Goal: Transaction & Acquisition: Obtain resource

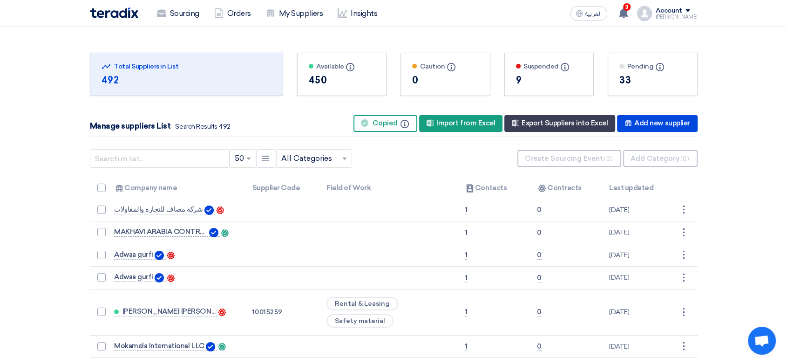
click at [623, 4] on span "3" at bounding box center [626, 6] width 7 height 7
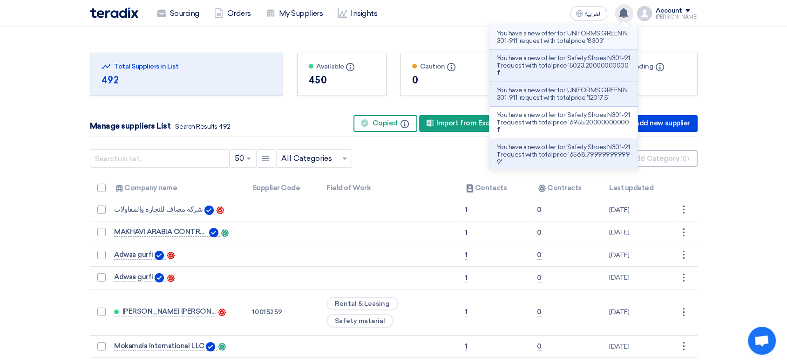
click at [563, 39] on p "You have a new offer for 'UNIFORMS GREEN N301-911' request with total price '83…" at bounding box center [563, 37] width 133 height 15
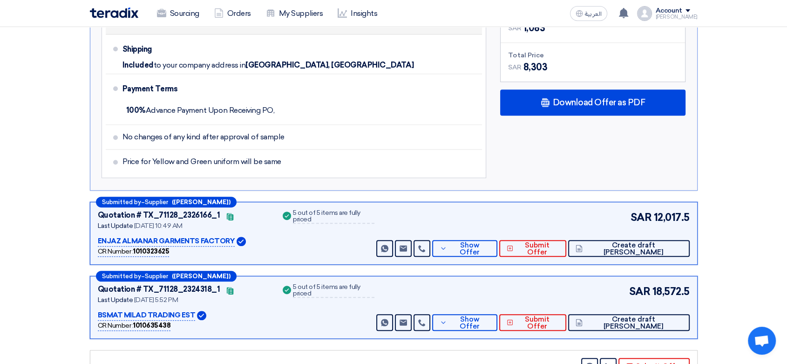
scroll to position [659, 0]
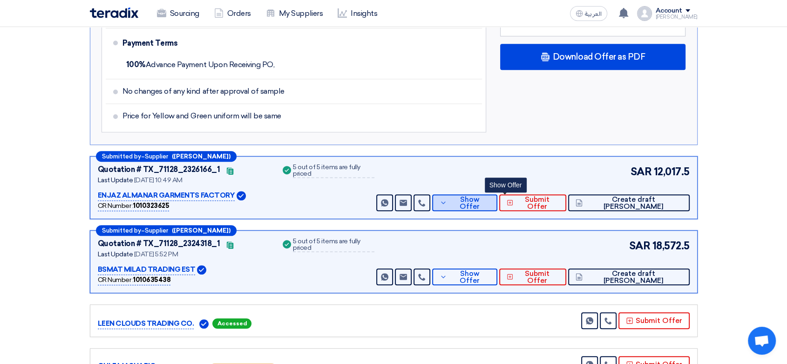
click at [479, 194] on button "Show Offer" at bounding box center [464, 202] width 65 height 17
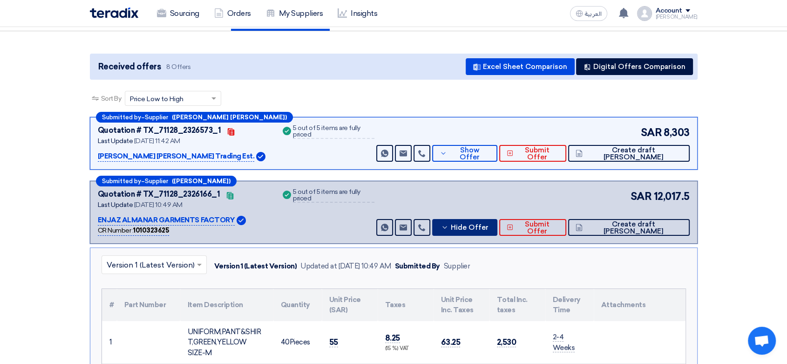
scroll to position [37, 0]
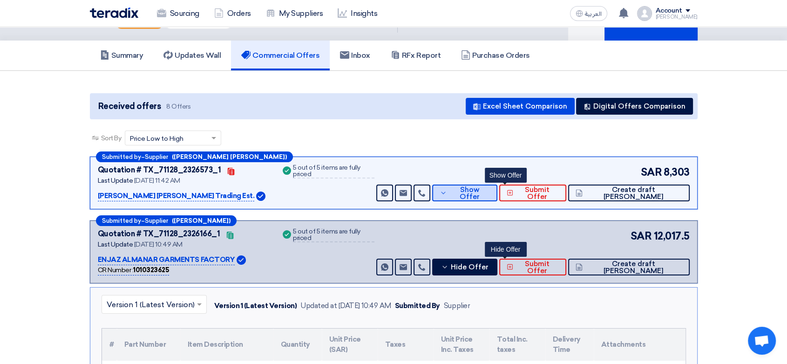
click at [489, 193] on button "Show Offer" at bounding box center [464, 192] width 65 height 17
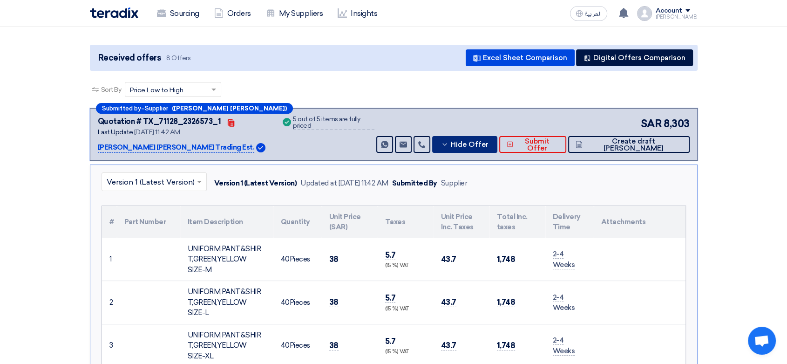
scroll to position [103, 0]
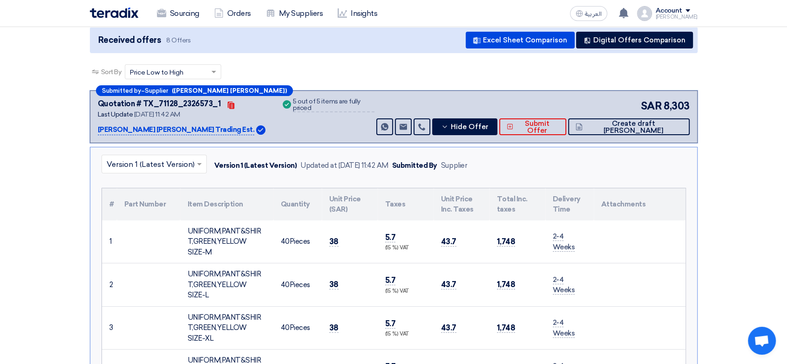
click at [125, 14] on img at bounding box center [114, 12] width 48 height 11
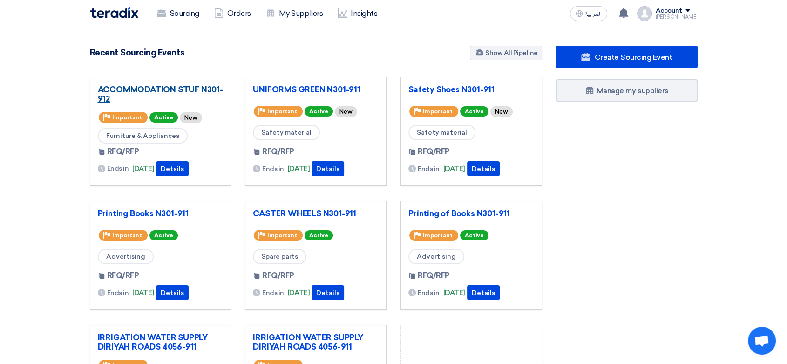
click at [199, 94] on link "ACCOMMODATION STUF N301-912" at bounding box center [161, 94] width 126 height 19
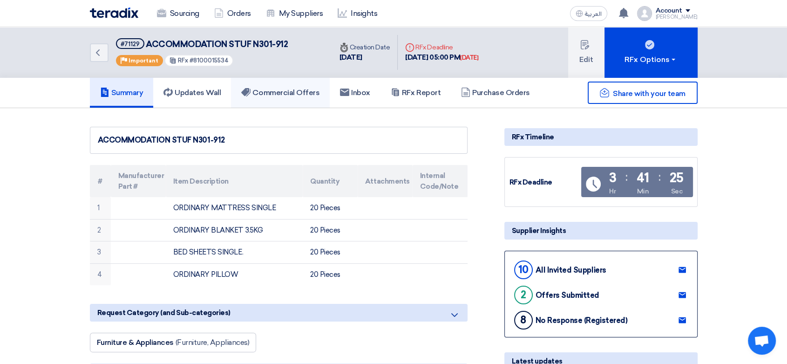
click at [271, 88] on h5 "Commercial Offers" at bounding box center [280, 92] width 78 height 9
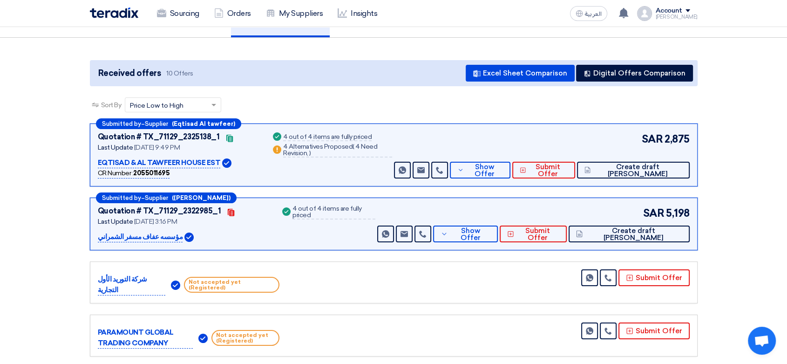
scroll to position [103, 0]
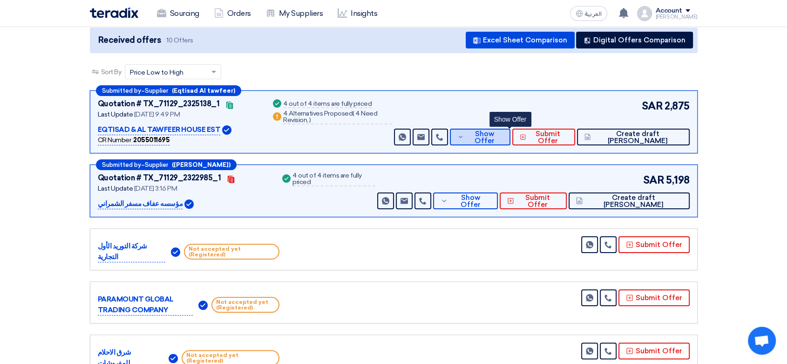
click at [501, 136] on span "Show Offer" at bounding box center [484, 137] width 37 height 14
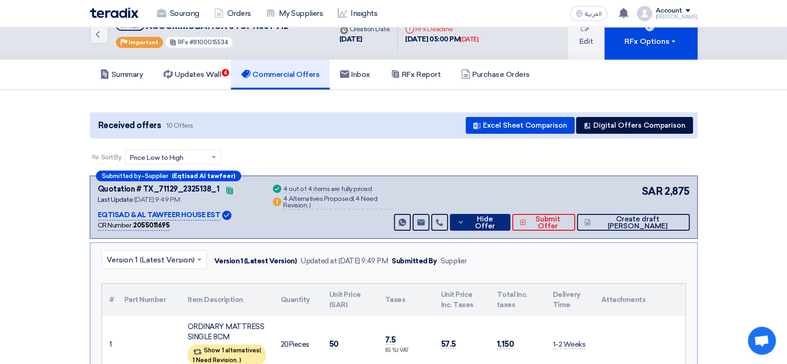
scroll to position [0, 0]
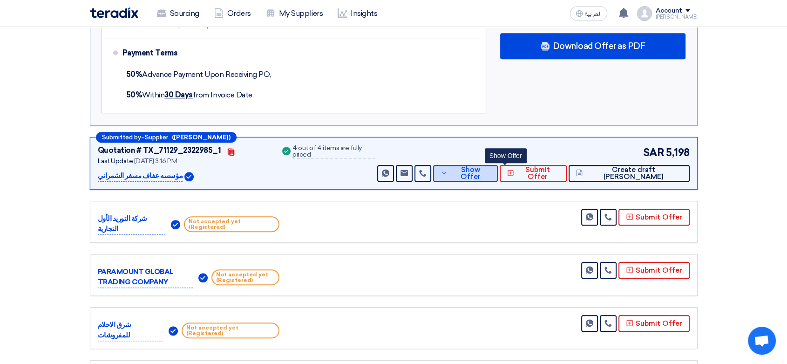
click at [490, 171] on span "Show Offer" at bounding box center [470, 173] width 40 height 14
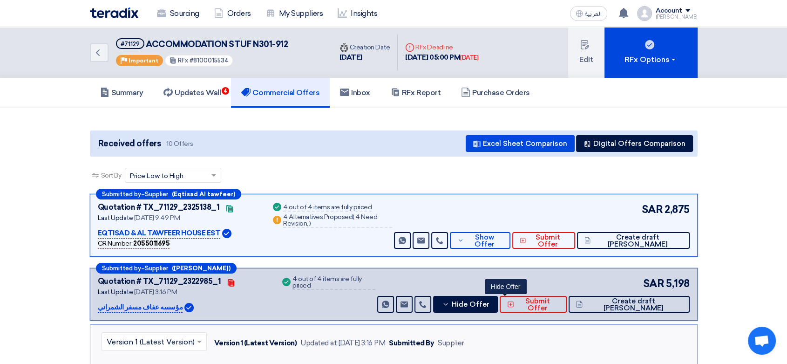
click at [119, 11] on img at bounding box center [114, 12] width 48 height 11
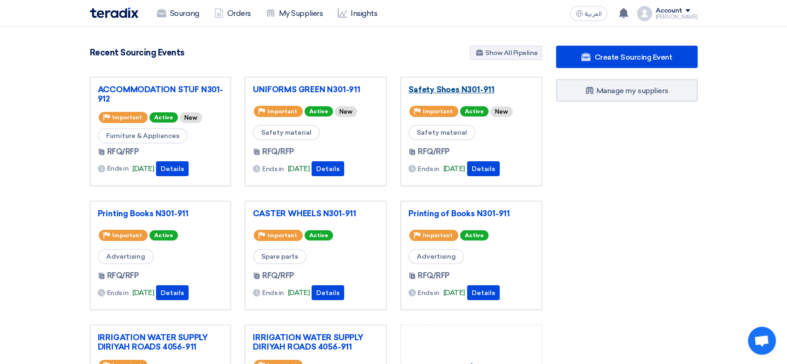
click at [460, 88] on link "Safety Shoes N301-911" at bounding box center [471, 89] width 126 height 9
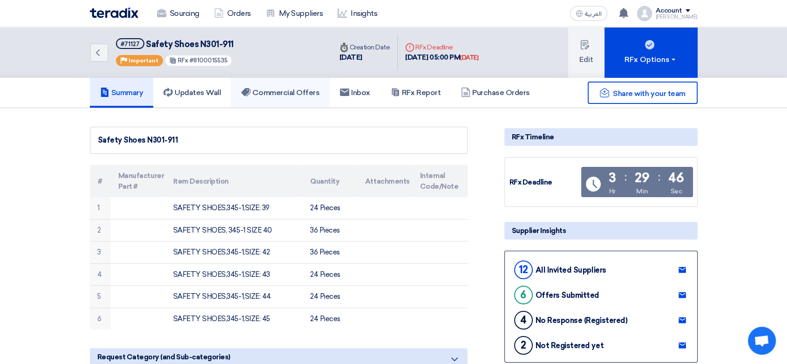
click at [290, 89] on h5 "Commercial Offers" at bounding box center [280, 92] width 78 height 9
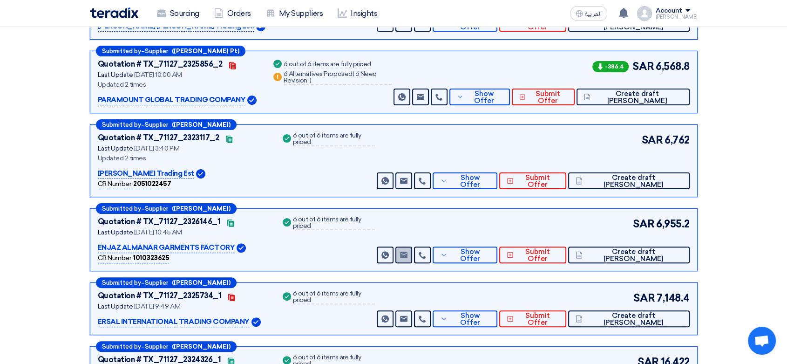
scroll to position [258, 0]
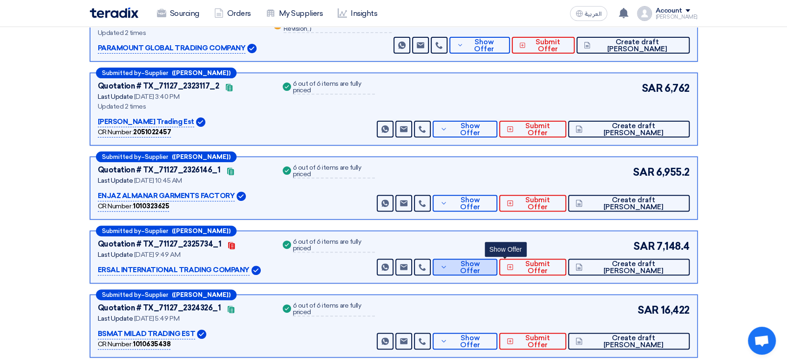
click at [448, 265] on icon at bounding box center [443, 266] width 7 height 7
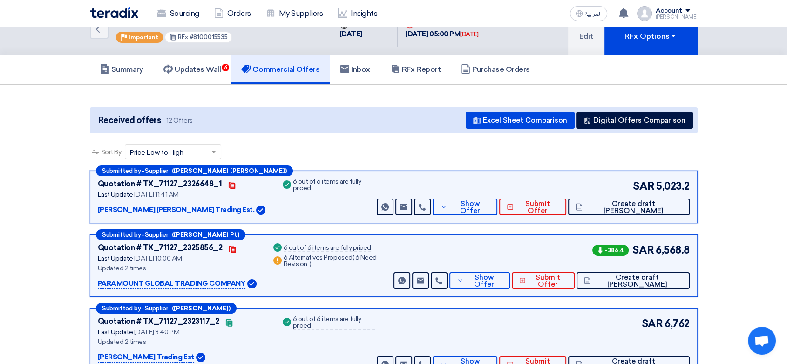
scroll to position [0, 0]
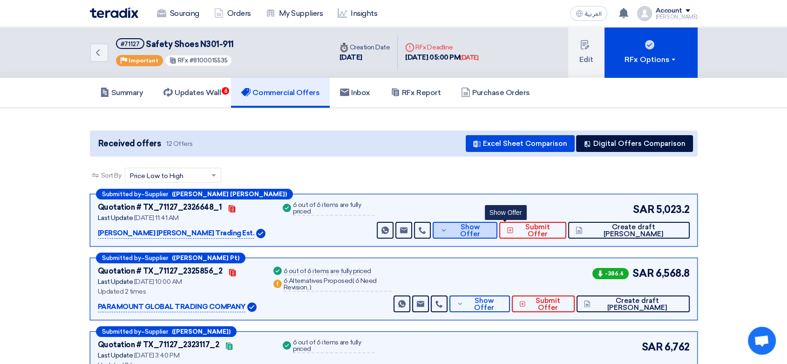
click at [480, 230] on button "Show Offer" at bounding box center [465, 230] width 65 height 17
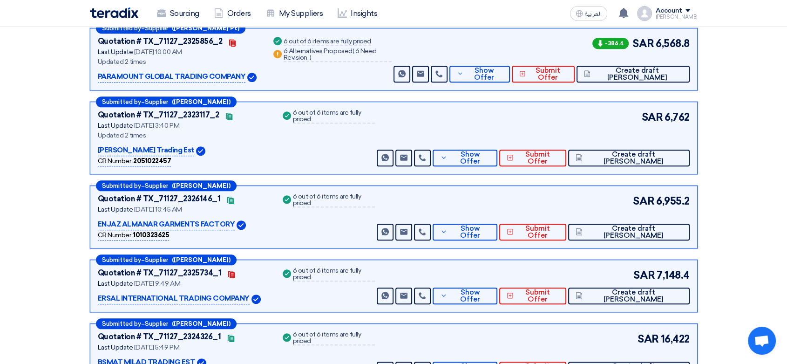
scroll to position [931, 0]
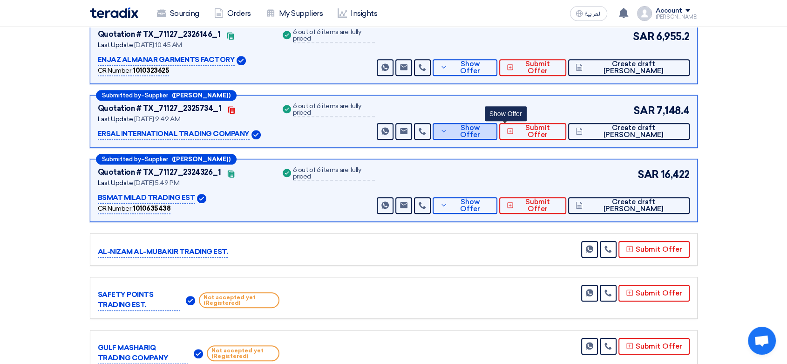
click at [478, 132] on button "Show Offer" at bounding box center [465, 131] width 65 height 17
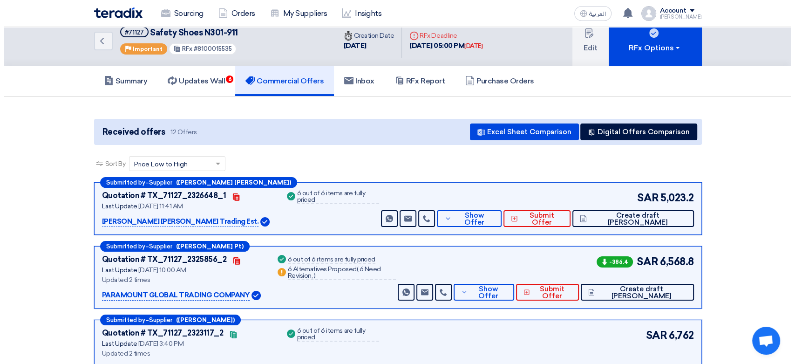
scroll to position [0, 0]
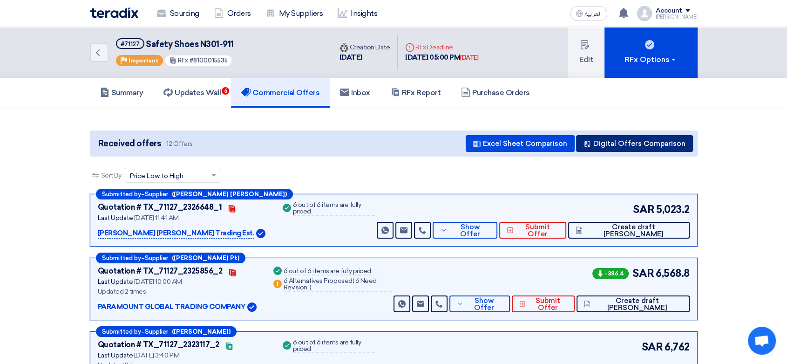
click at [641, 141] on button "Digital Offers Comparison" at bounding box center [634, 143] width 117 height 17
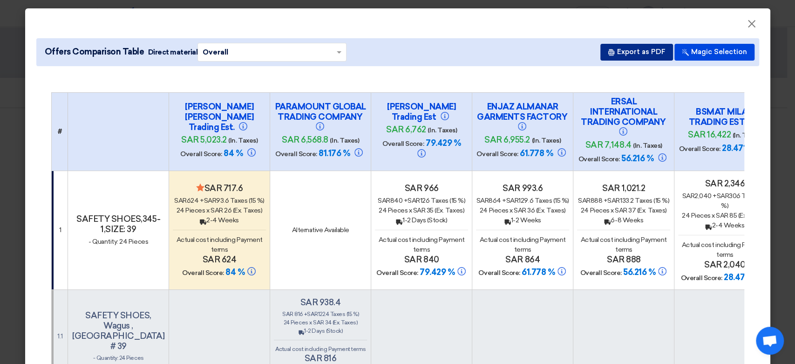
click at [631, 51] on button "Export as PDF" at bounding box center [636, 52] width 73 height 17
click at [615, 52] on button "Export as PDF" at bounding box center [636, 52] width 73 height 17
click at [747, 24] on span "×" at bounding box center [751, 26] width 9 height 19
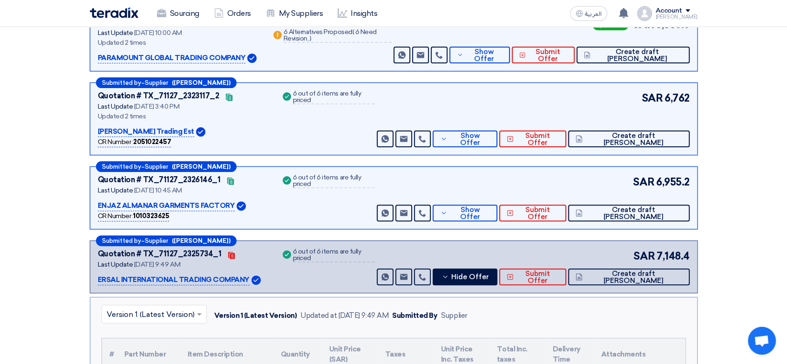
scroll to position [258, 0]
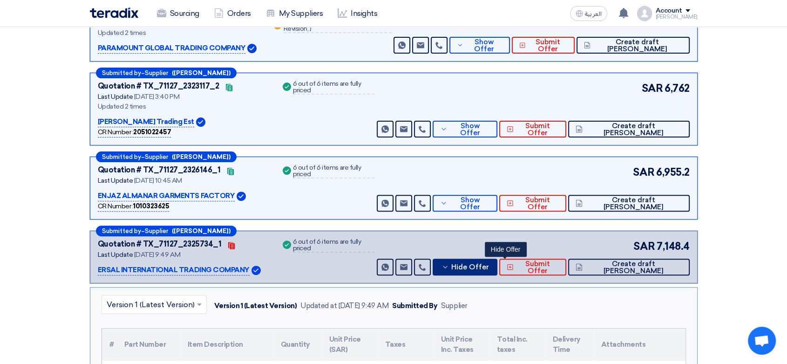
click at [489, 268] on span "Hide Offer" at bounding box center [470, 267] width 38 height 7
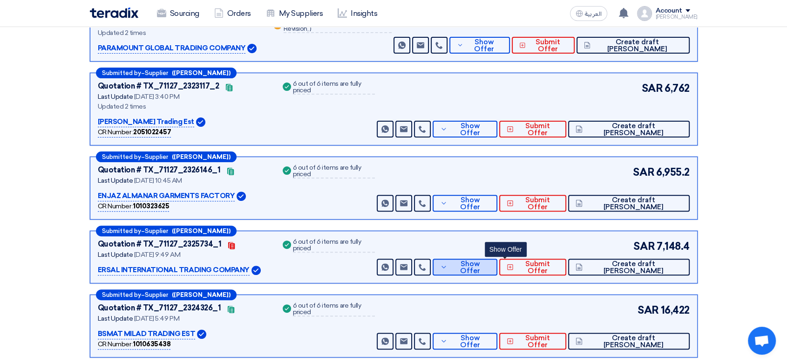
click at [490, 268] on span "Show Offer" at bounding box center [470, 267] width 40 height 14
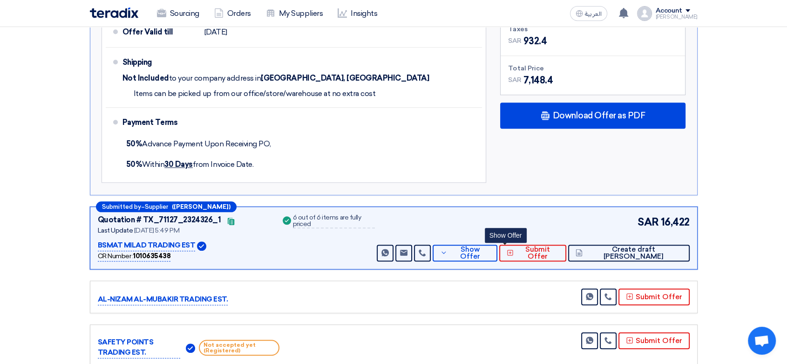
scroll to position [879, 0]
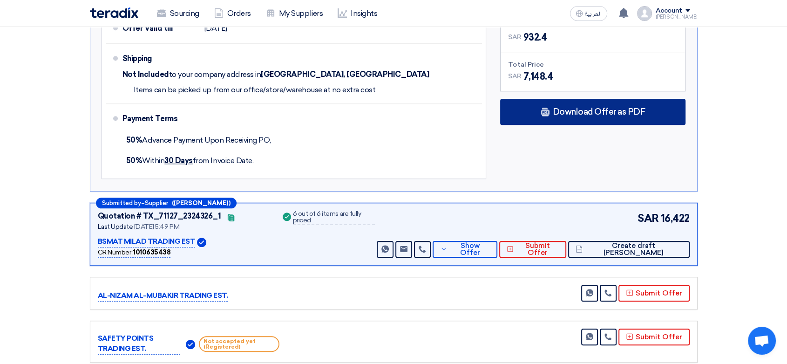
click at [618, 108] on span "Download Offer as PDF" at bounding box center [598, 112] width 93 height 8
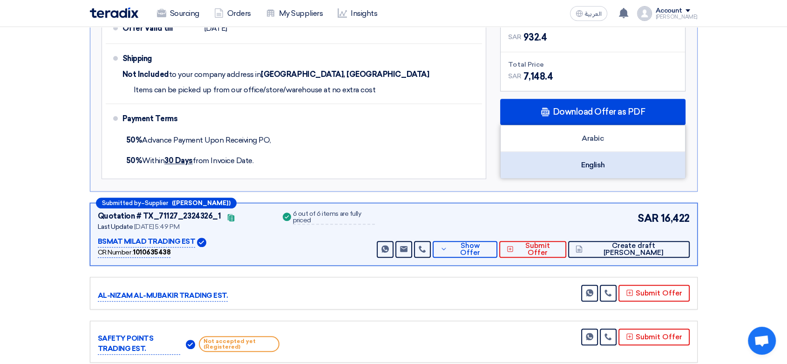
click at [586, 166] on div "English" at bounding box center [593, 165] width 184 height 26
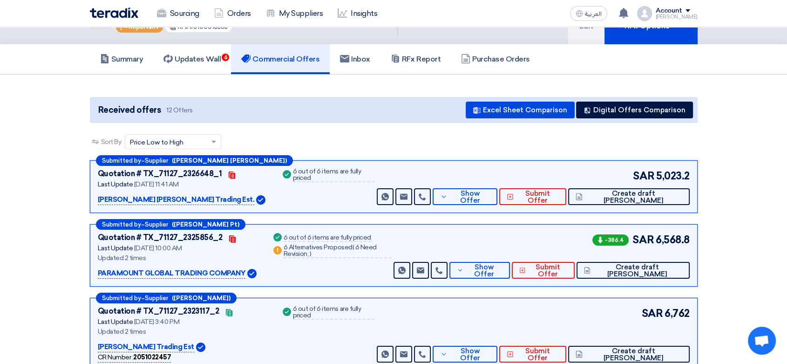
scroll to position [0, 0]
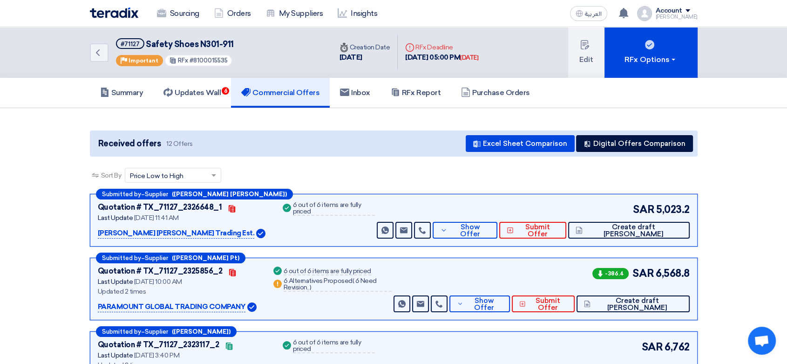
click at [107, 8] on img at bounding box center [114, 12] width 48 height 11
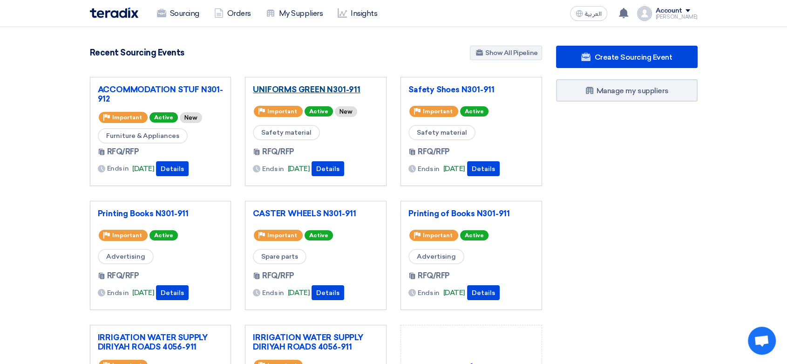
click at [316, 85] on link "UNIFORMS GREEN N301-911" at bounding box center [316, 89] width 126 height 9
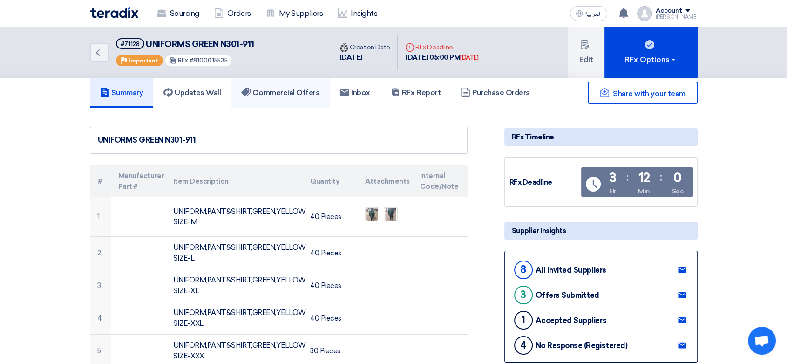
click at [276, 93] on h5 "Commercial Offers" at bounding box center [280, 92] width 78 height 9
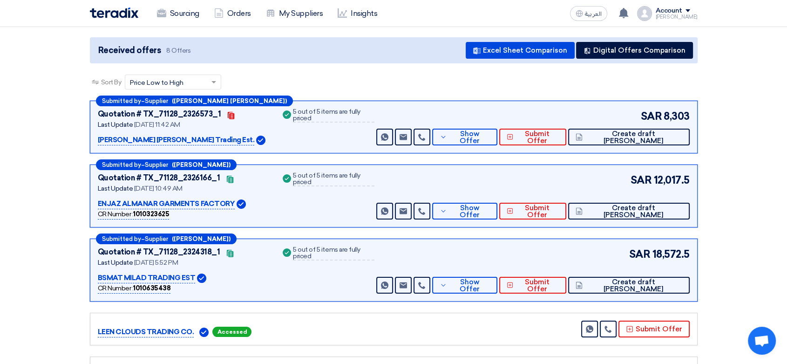
scroll to position [103, 0]
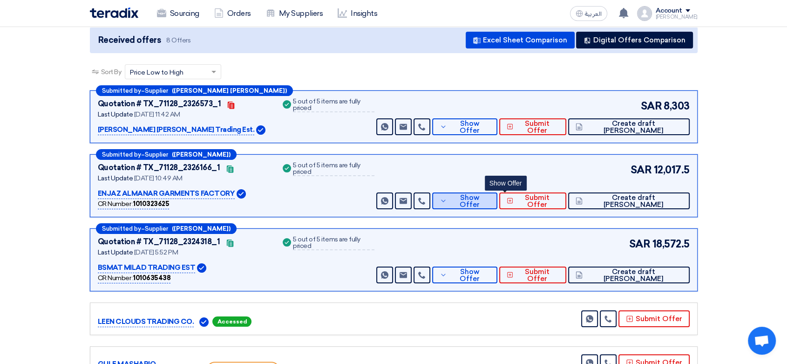
click at [447, 197] on icon at bounding box center [443, 200] width 7 height 7
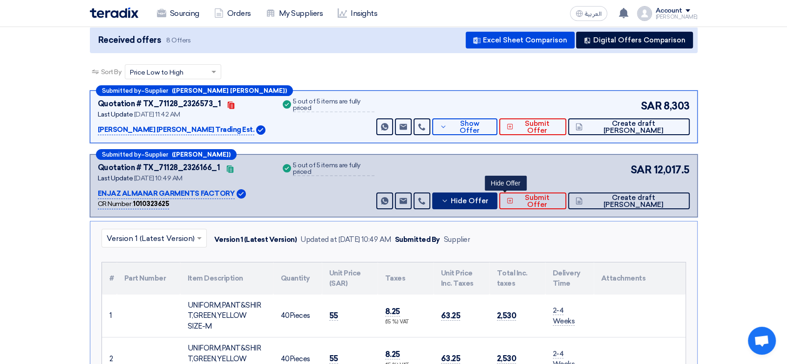
click at [488, 203] on button "Hide Offer" at bounding box center [464, 200] width 65 height 17
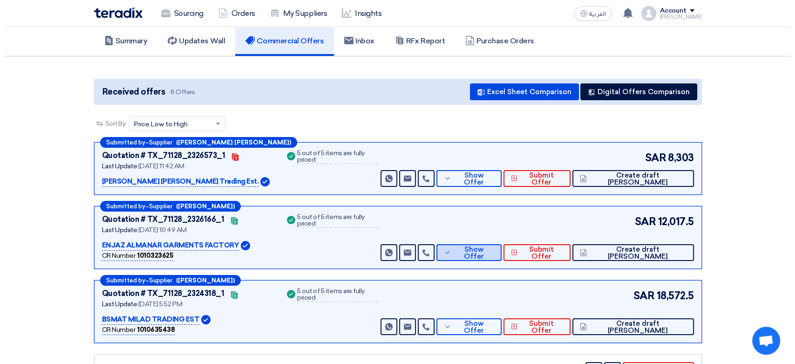
scroll to position [0, 0]
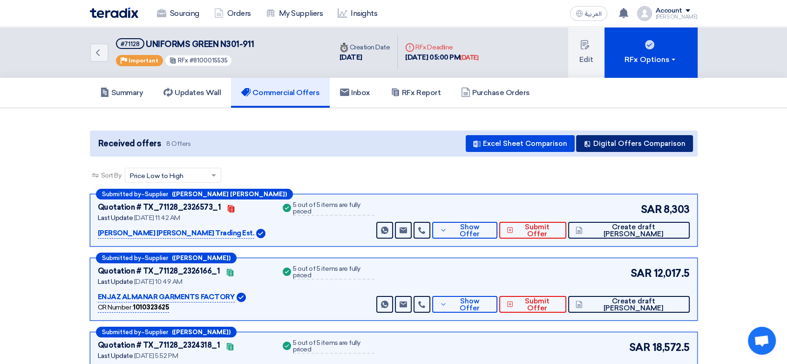
click at [639, 141] on button "Digital Offers Comparison" at bounding box center [634, 143] width 117 height 17
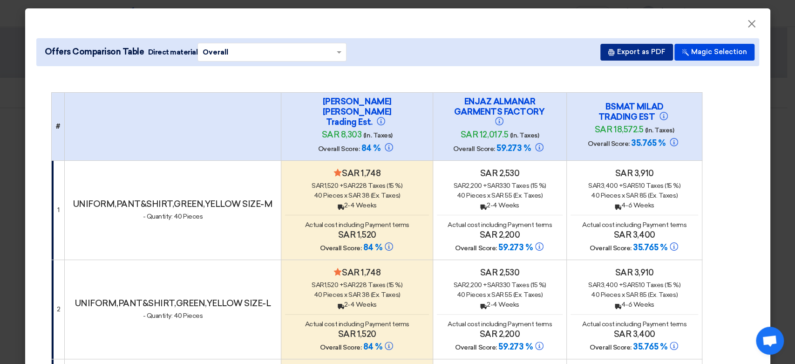
click at [644, 56] on button "Export as PDF" at bounding box center [636, 52] width 73 height 17
click at [620, 48] on button "Export as PDF" at bounding box center [636, 52] width 73 height 17
click at [610, 58] on button "Export as PDF" at bounding box center [636, 52] width 73 height 17
click at [752, 22] on span "×" at bounding box center [751, 26] width 9 height 19
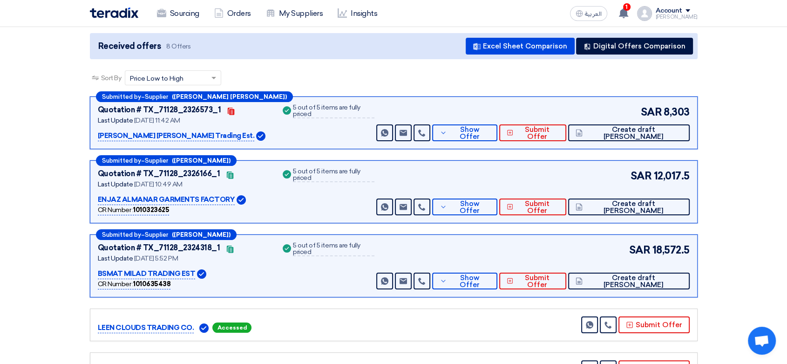
scroll to position [103, 0]
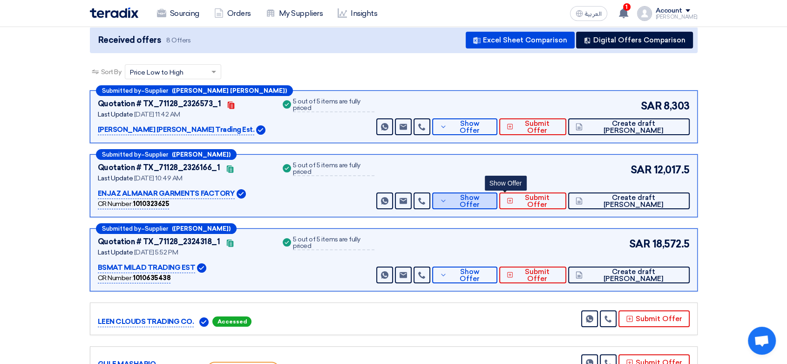
click at [481, 193] on button "Show Offer" at bounding box center [464, 200] width 65 height 17
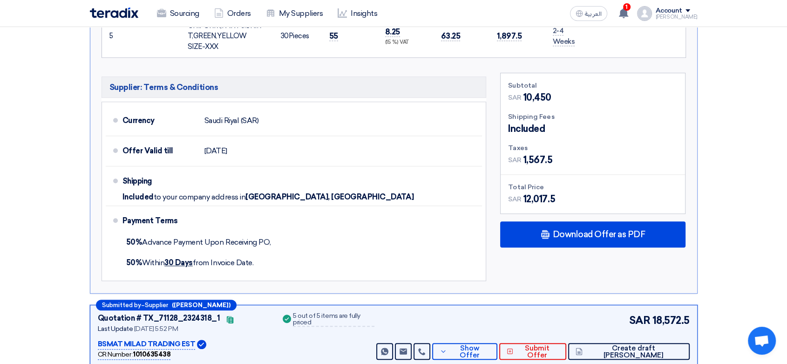
scroll to position [569, 0]
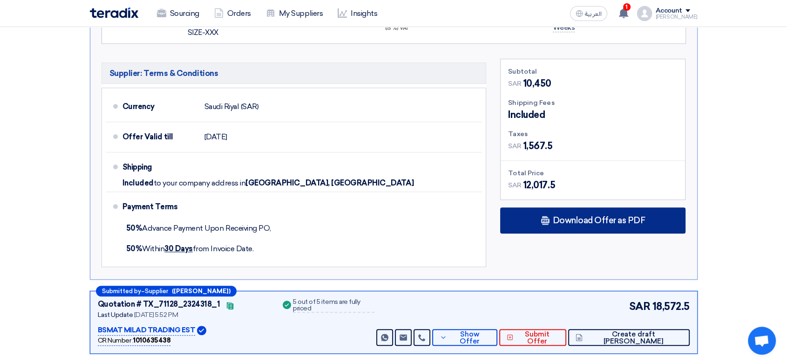
click at [593, 216] on span "Download Offer as PDF" at bounding box center [598, 220] width 93 height 8
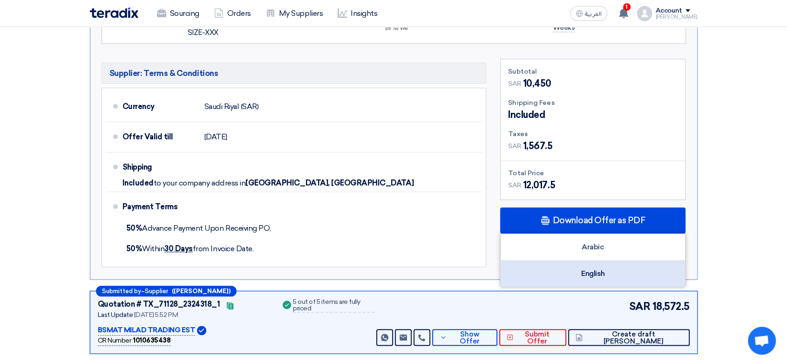
click at [588, 260] on div "English" at bounding box center [593, 273] width 184 height 26
click at [590, 260] on div "English" at bounding box center [593, 273] width 184 height 26
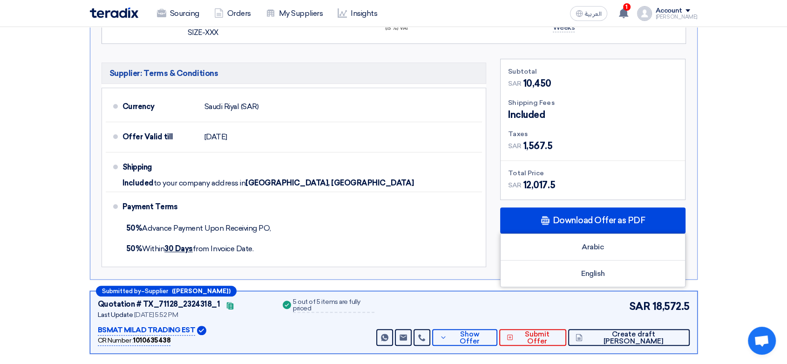
click at [122, 12] on img at bounding box center [114, 12] width 48 height 11
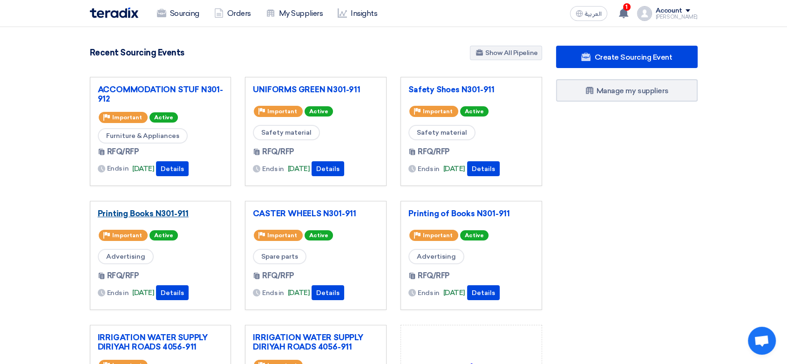
click at [153, 214] on link "Printing Books N301-911" at bounding box center [161, 213] width 126 height 9
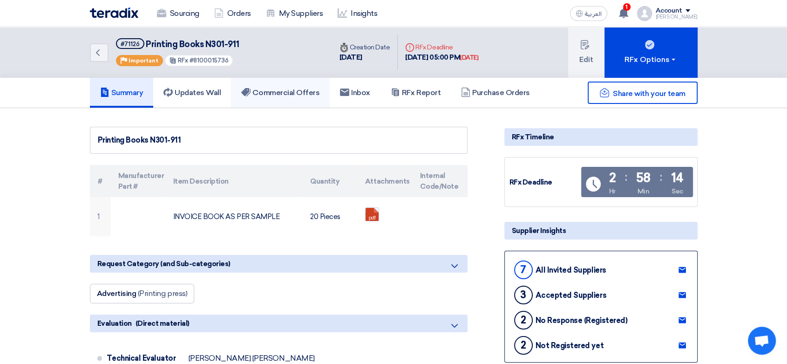
click at [285, 90] on h5 "Commercial Offers" at bounding box center [280, 92] width 78 height 9
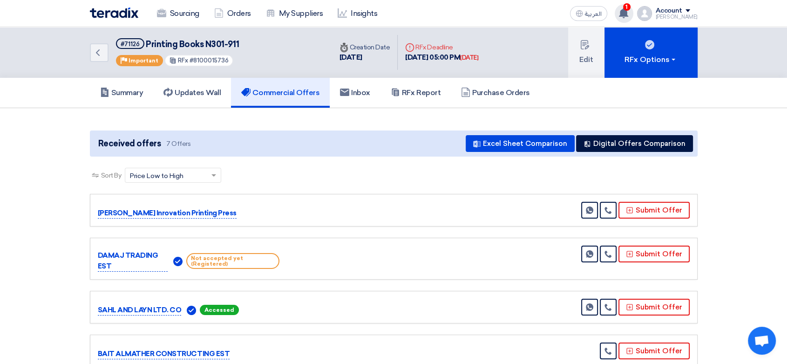
click at [619, 15] on div "1 You have a new offer for 'Printing of Books N301-911' request with total pric…" at bounding box center [624, 13] width 19 height 19
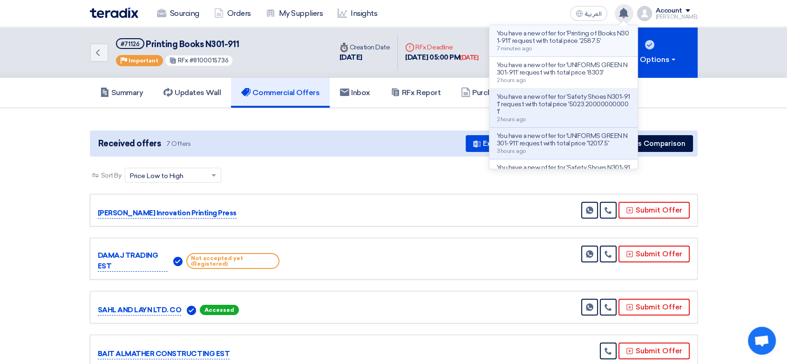
click at [575, 38] on p "You have a new offer for 'Printing of Books N301-911' request with total price …" at bounding box center [563, 37] width 133 height 15
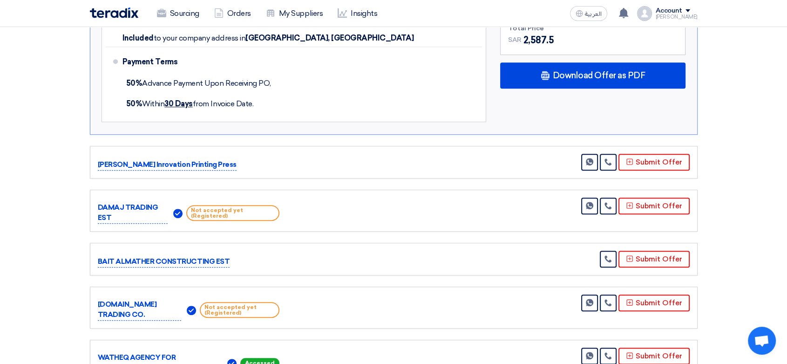
scroll to position [451, 0]
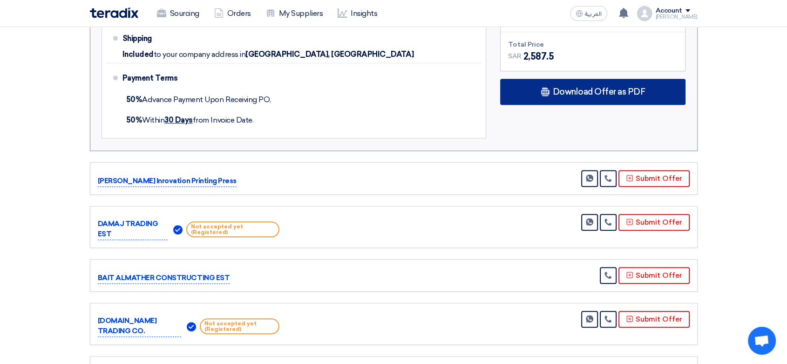
click at [601, 88] on span "Download Offer as PDF" at bounding box center [598, 92] width 93 height 8
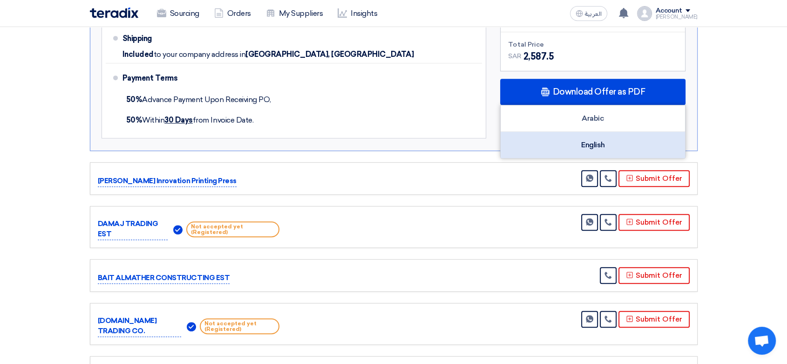
click at [582, 151] on div "English" at bounding box center [593, 145] width 184 height 26
